Goal: Find specific page/section: Find specific page/section

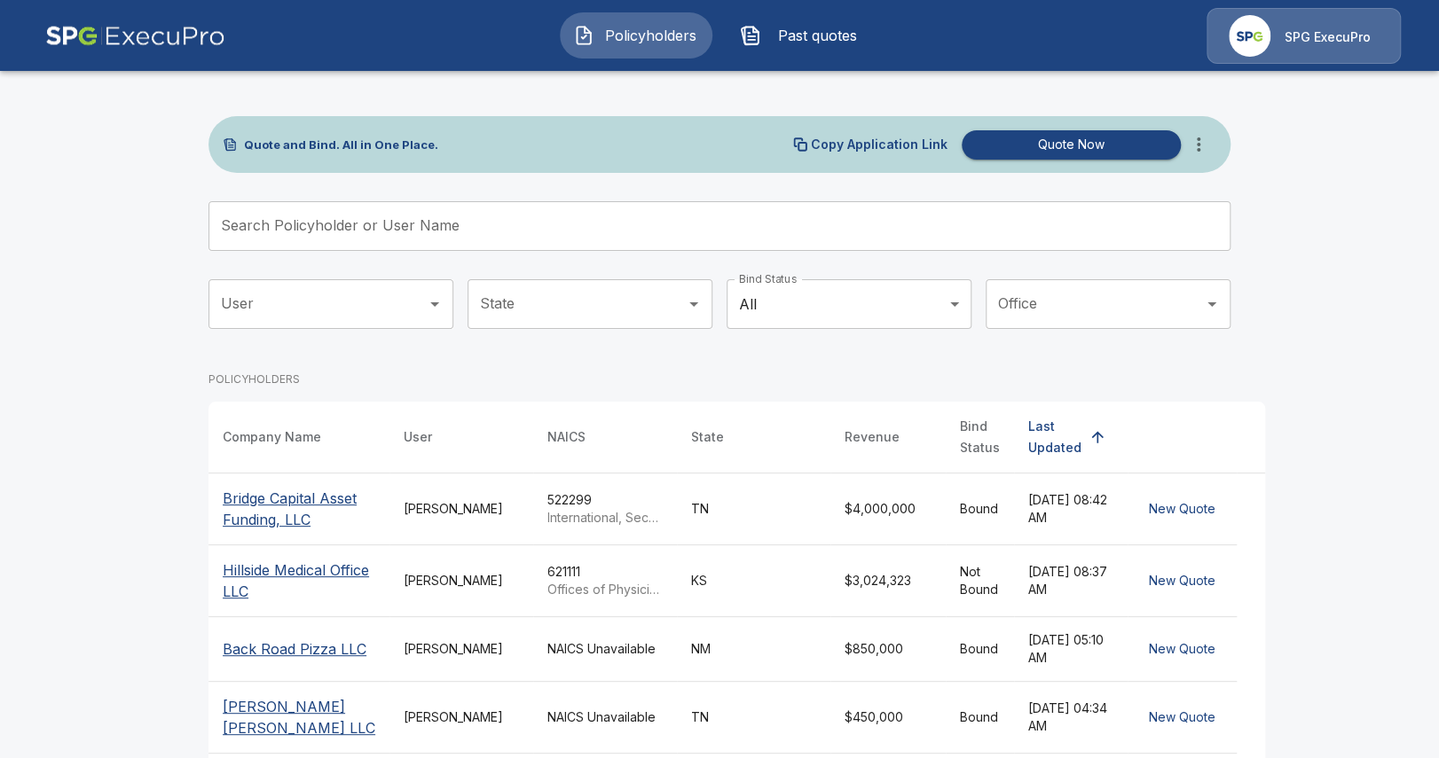
click at [385, 222] on input "Search Policyholder or User Name" at bounding box center [709, 226] width 1002 height 50
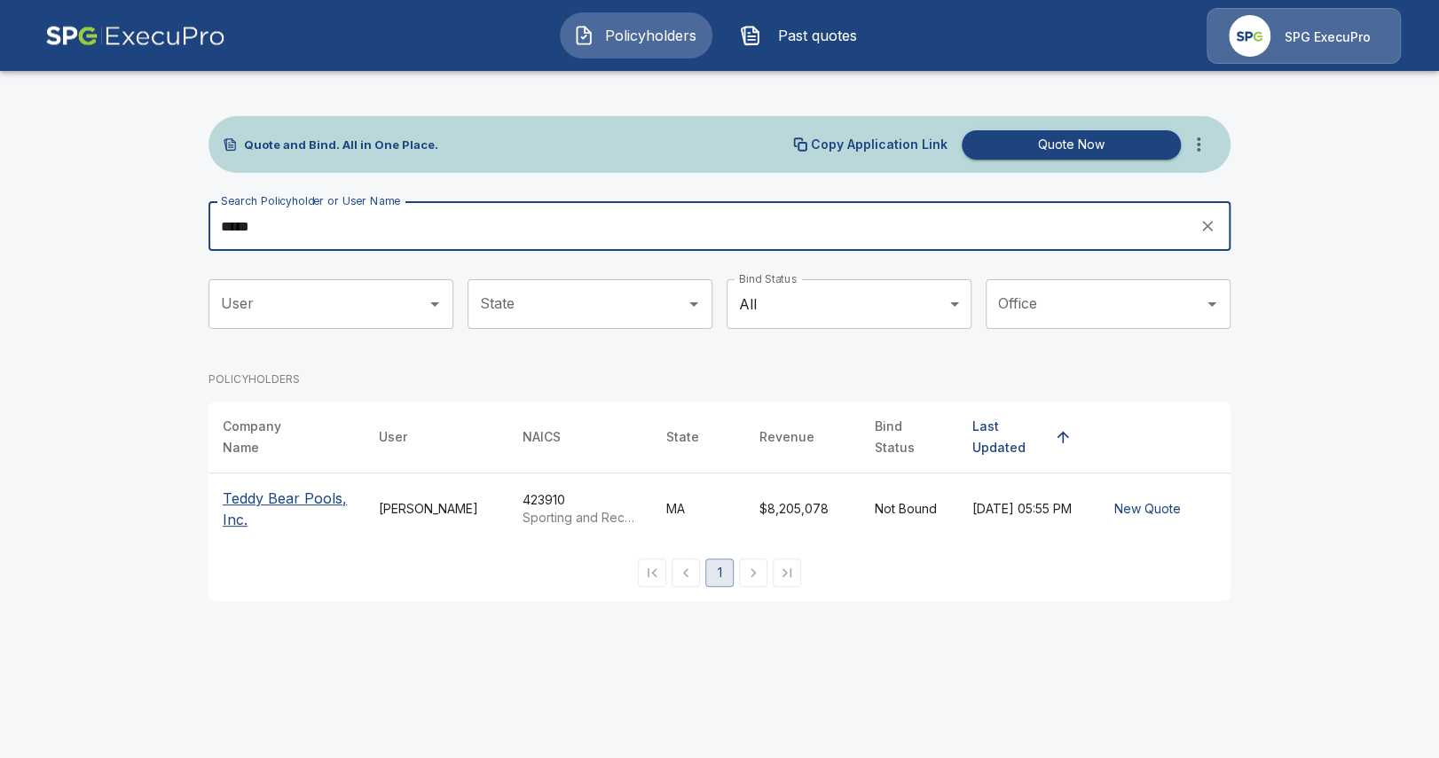
type input "*****"
click at [294, 498] on p "Teddy Bear Pools, Inc." at bounding box center [287, 509] width 128 height 43
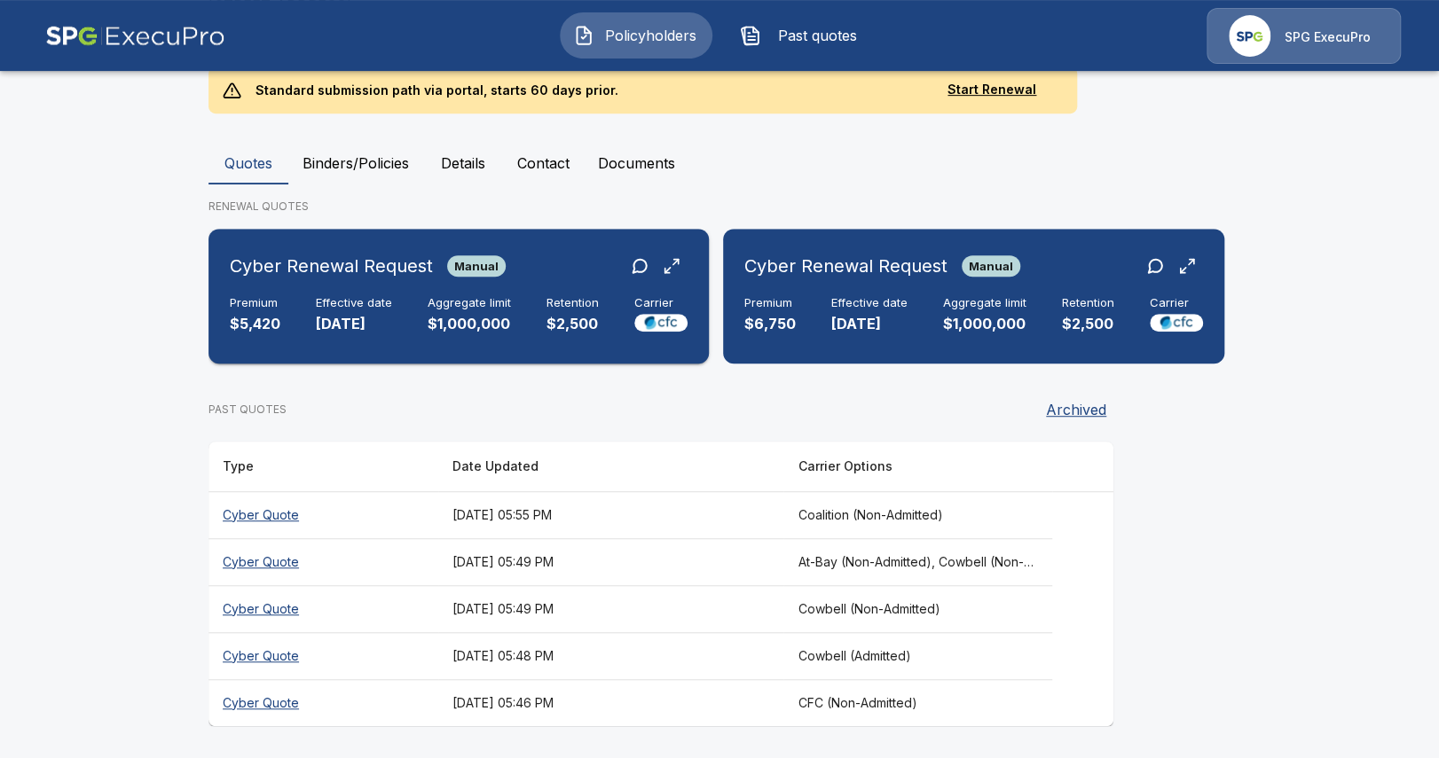
scroll to position [401, 0]
click at [126, 332] on main "Policyholders / Teddy Bear Pools, Inc. Teddy Bear Pools, Inc. Edit Quote Compan…" at bounding box center [719, 179] width 1439 height 1161
click at [179, 376] on main "Policyholders / Teddy Bear Pools, Inc. Teddy Bear Pools, Inc. Edit Quote Compan…" at bounding box center [719, 179] width 1439 height 1161
click at [75, 278] on main "Policyholders / Teddy Bear Pools, Inc. Teddy Bear Pools, Inc. Edit Quote Compan…" at bounding box center [719, 179] width 1439 height 1161
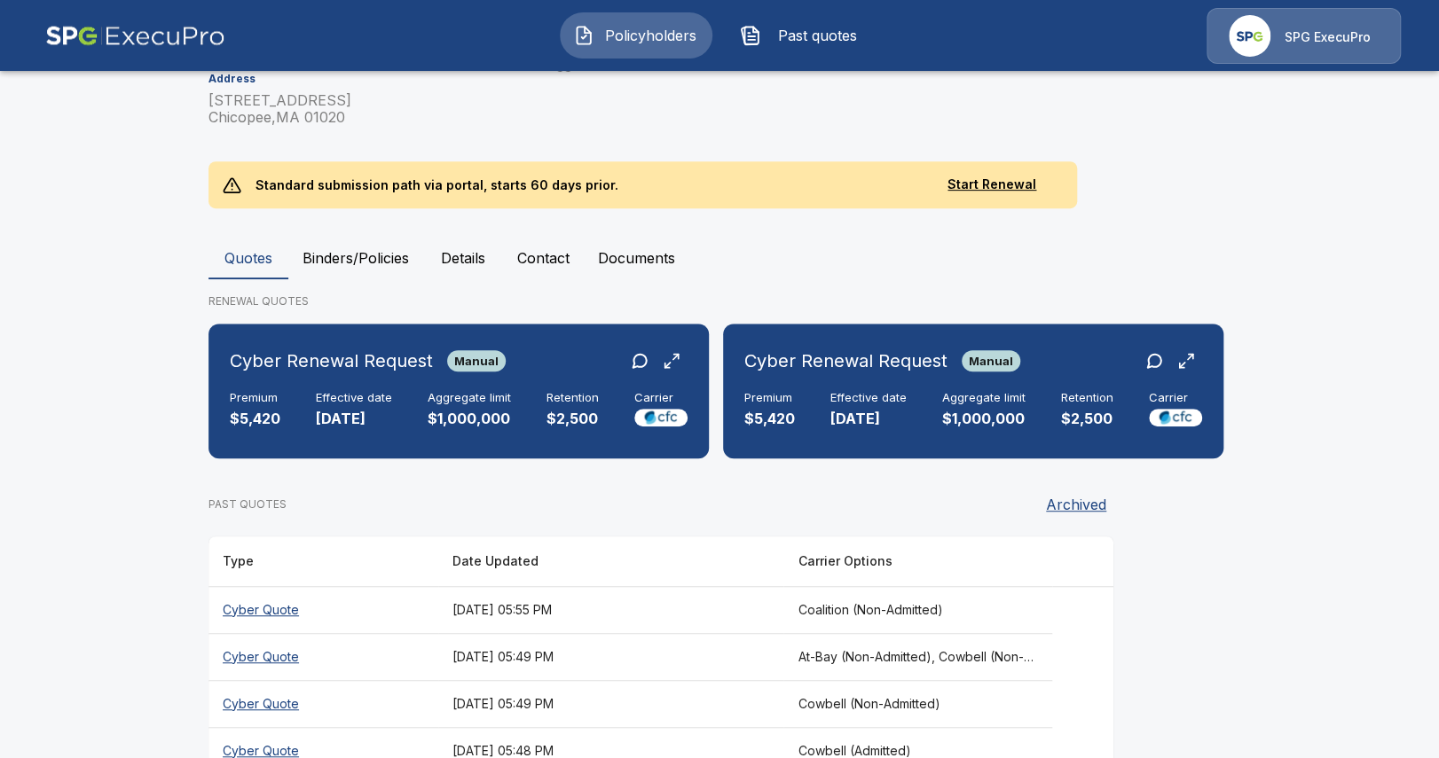
click at [130, 382] on main "Policyholders / Teddy Bear Pools, Inc. Teddy Bear Pools, Inc. Edit Quote Compan…" at bounding box center [719, 274] width 1439 height 1161
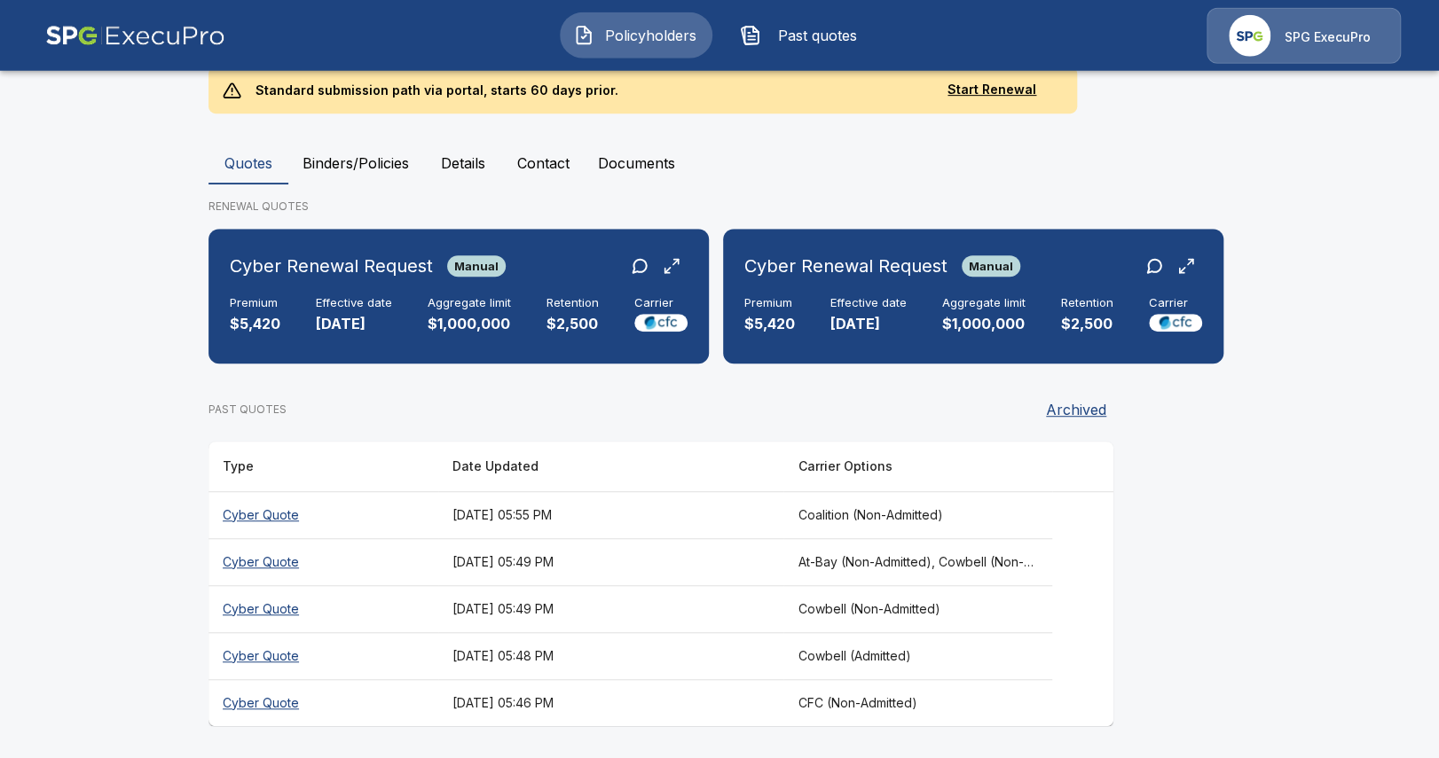
scroll to position [401, 0]
click at [295, 327] on div "Premium $5,420 Effective date 10/22/2025 Aggregate limit $1,000,000 Retention $…" at bounding box center [459, 315] width 458 height 39
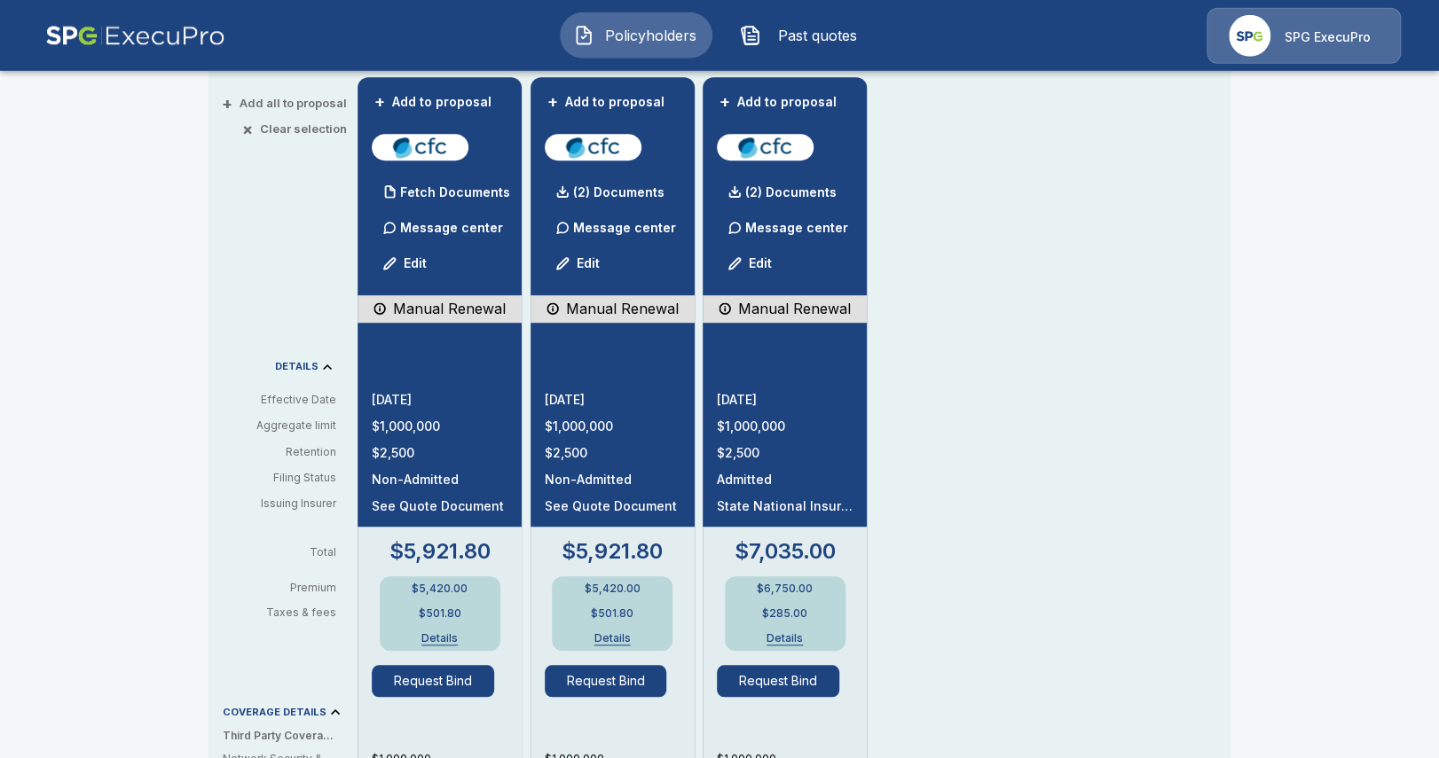
scroll to position [408, 0]
click at [137, 275] on div "Policyholders / Teddy Bear Pools, Inc. / Quote Quote Results Broker Name Tricia…" at bounding box center [719, 530] width 1439 height 1709
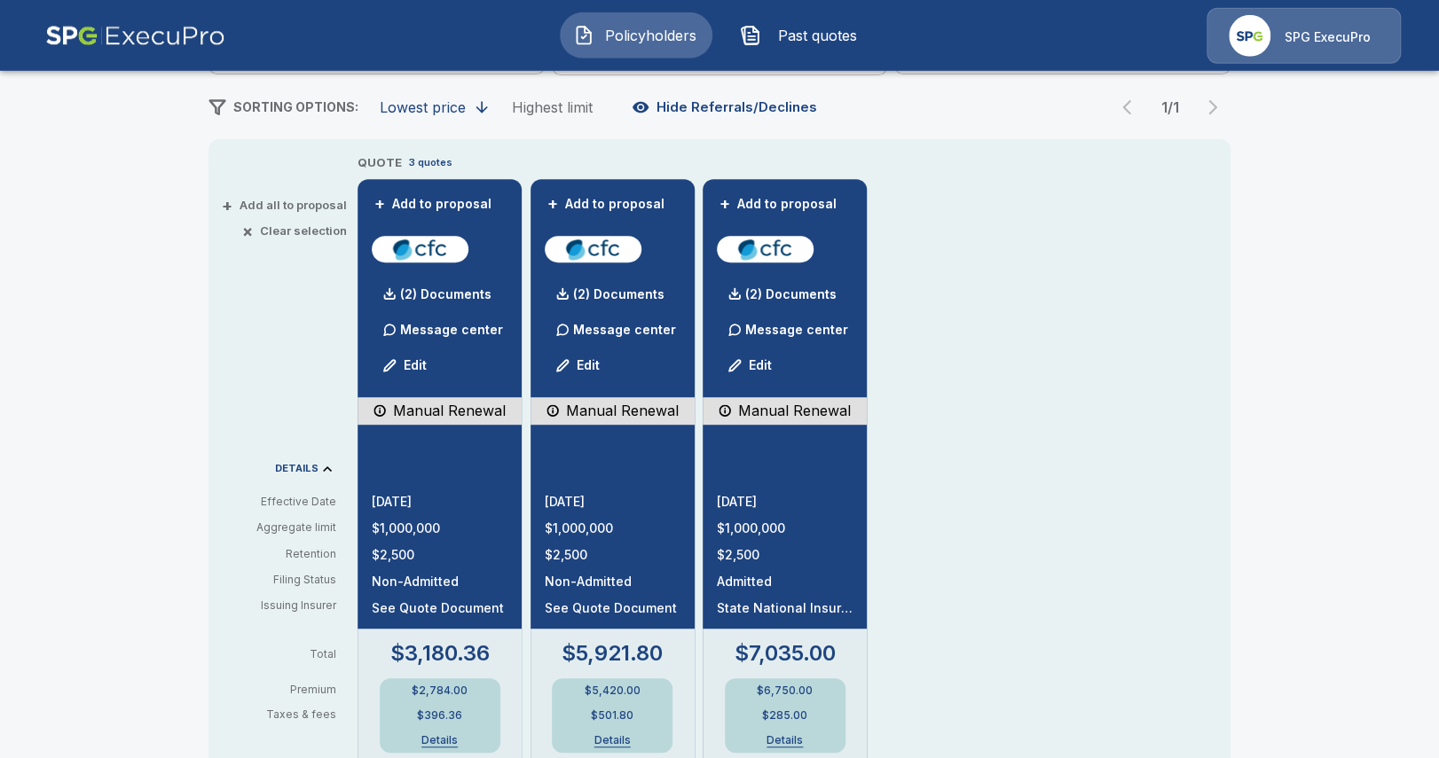
scroll to position [306, 0]
click at [438, 287] on p "(2) Documents" at bounding box center [445, 293] width 91 height 12
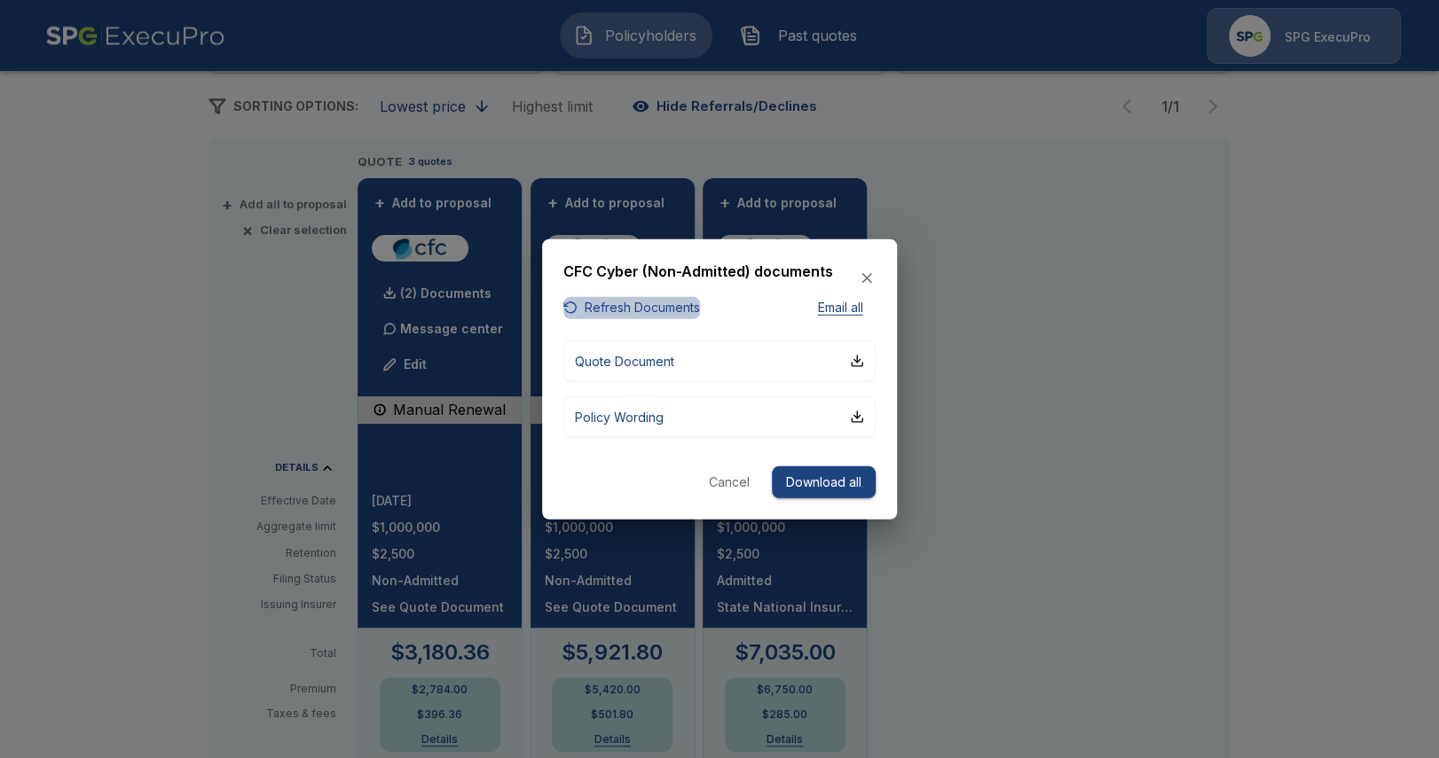
click at [639, 304] on button "Refresh Documents" at bounding box center [631, 308] width 137 height 22
click at [671, 359] on p "Quote Document" at bounding box center [624, 360] width 99 height 19
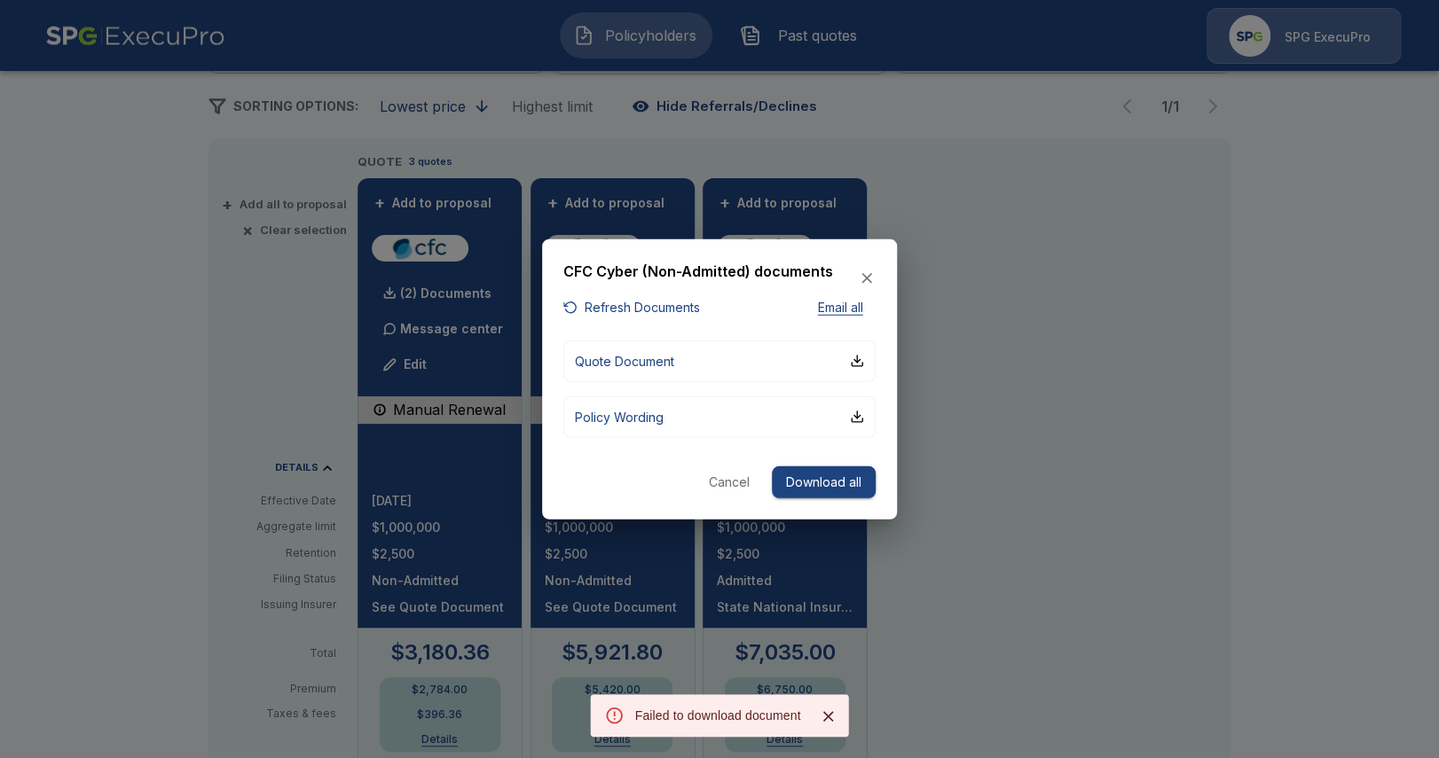
drag, startPoint x: 1233, startPoint y: 387, endPoint x: 1035, endPoint y: 381, distance: 197.9
click at [1233, 386] on div at bounding box center [719, 379] width 1439 height 758
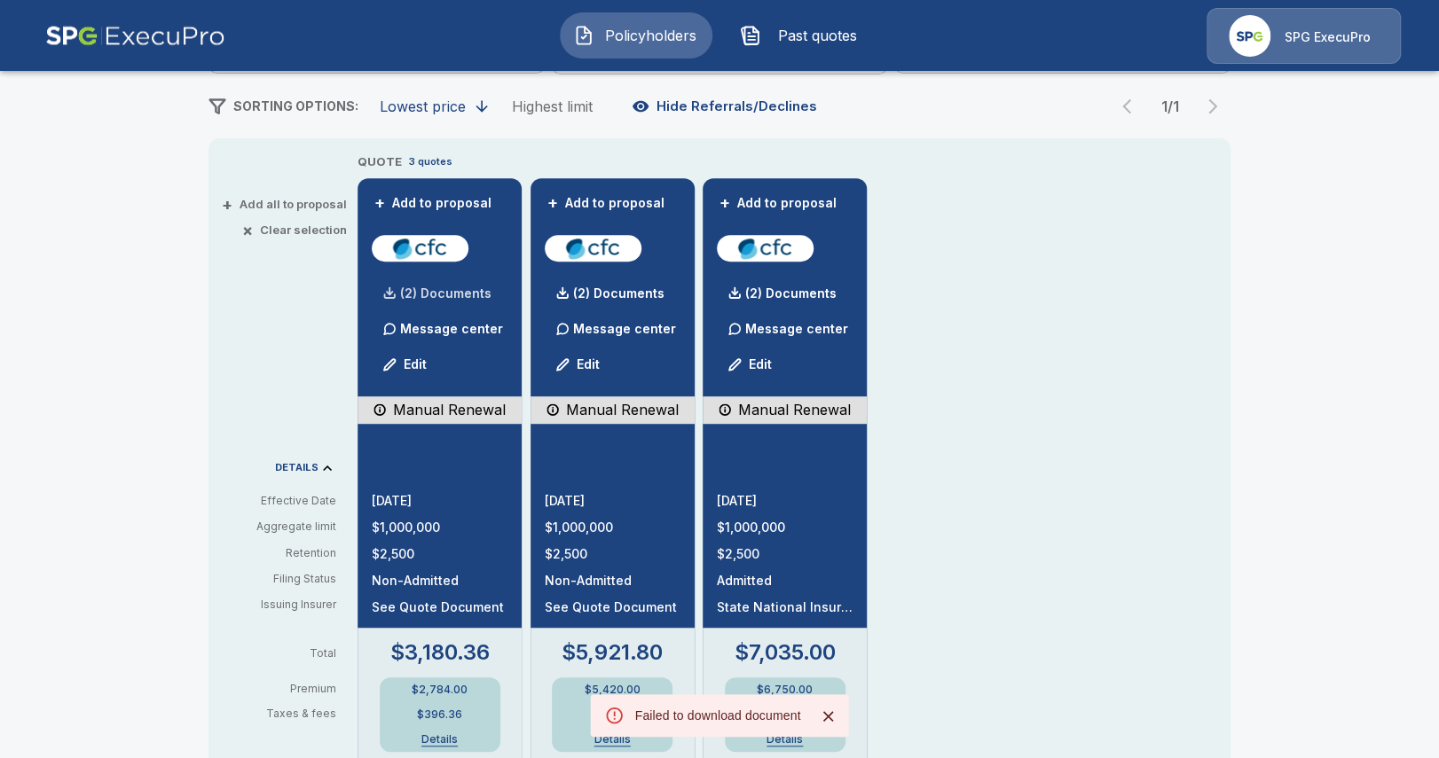
click at [408, 292] on p "(2) Documents" at bounding box center [445, 293] width 91 height 12
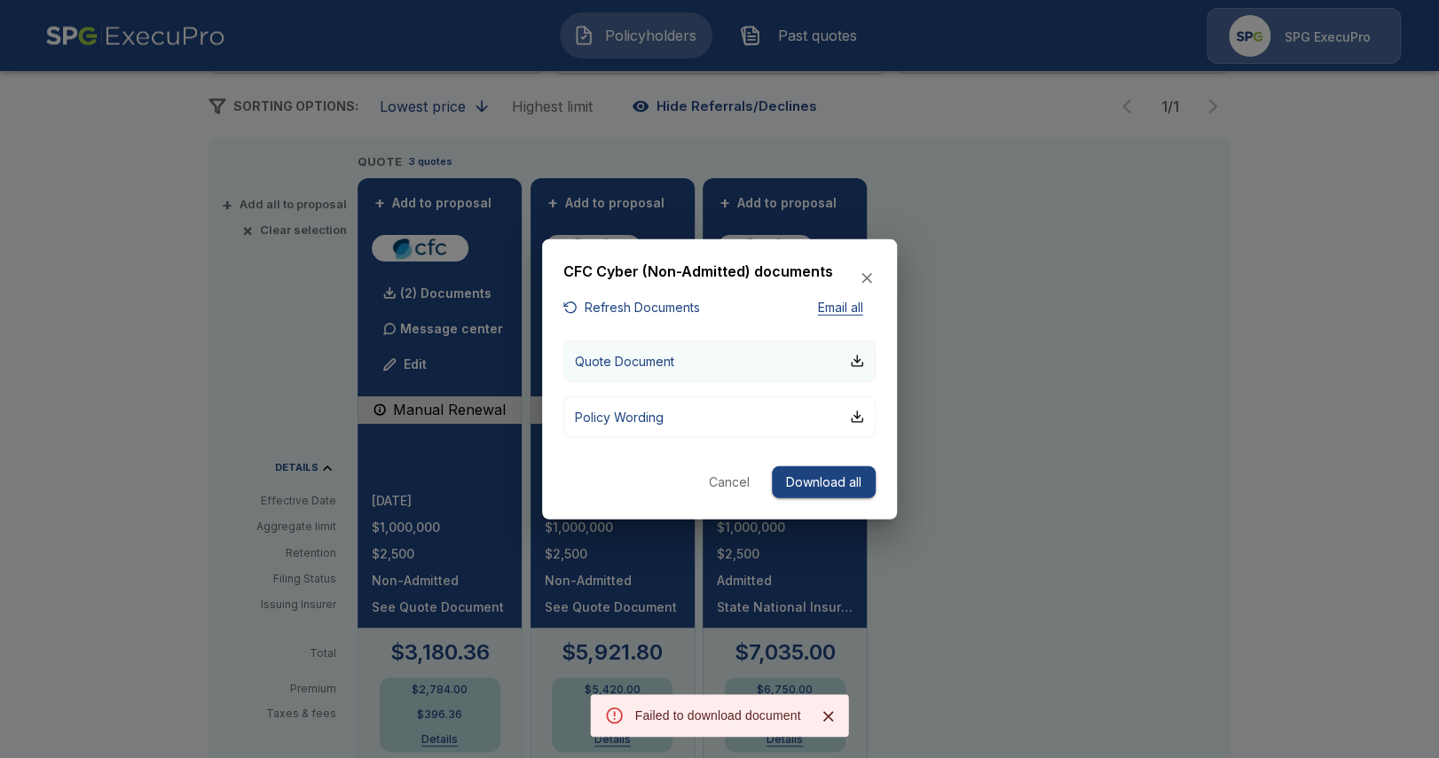
click at [641, 371] on button "Quote Document" at bounding box center [719, 361] width 312 height 42
click at [1194, 432] on div at bounding box center [719, 379] width 1439 height 758
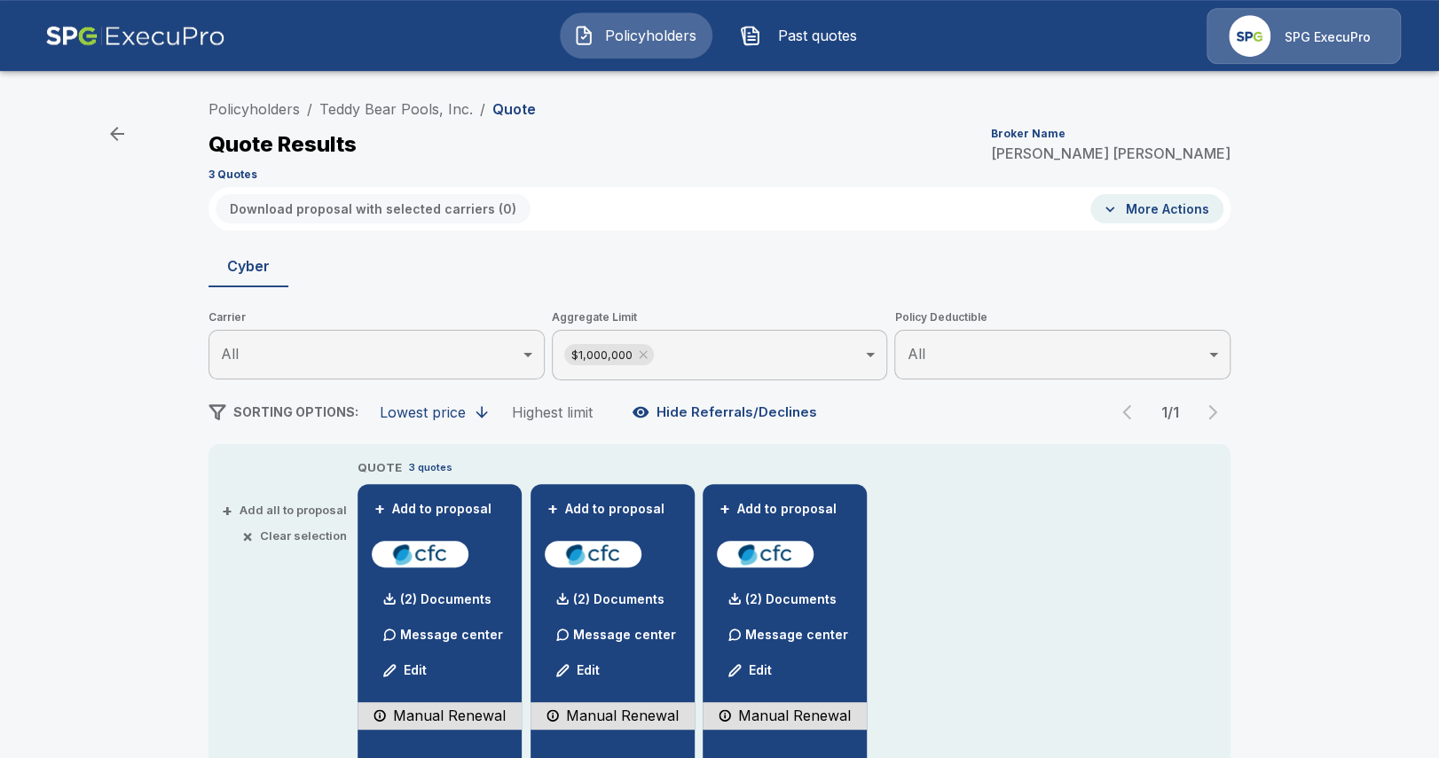
scroll to position [0, 0]
click at [401, 112] on link "Teddy Bear Pools, Inc." at bounding box center [395, 109] width 153 height 18
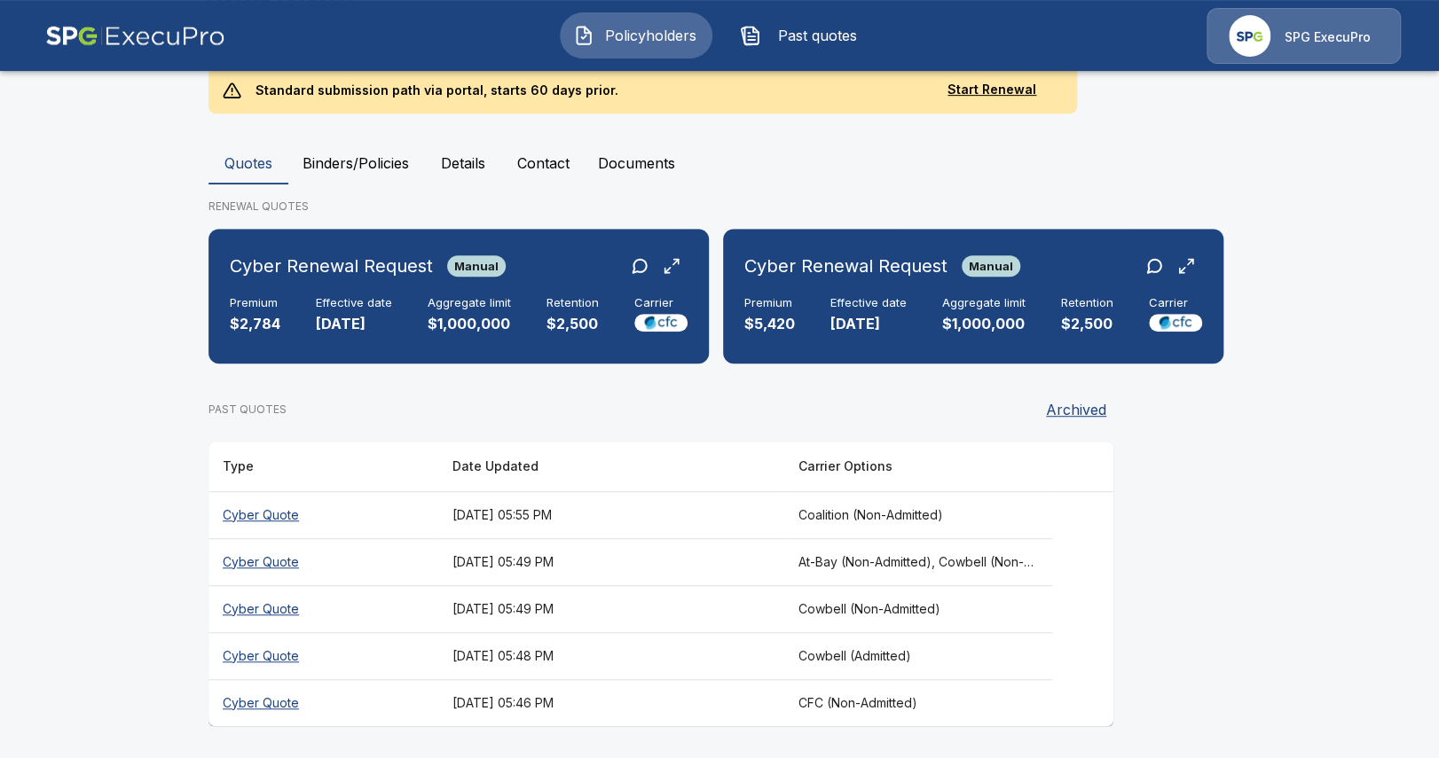
scroll to position [401, 0]
click at [729, 554] on th "[DATE] 05:49 PM" at bounding box center [610, 561] width 345 height 47
